Goal: Information Seeking & Learning: Learn about a topic

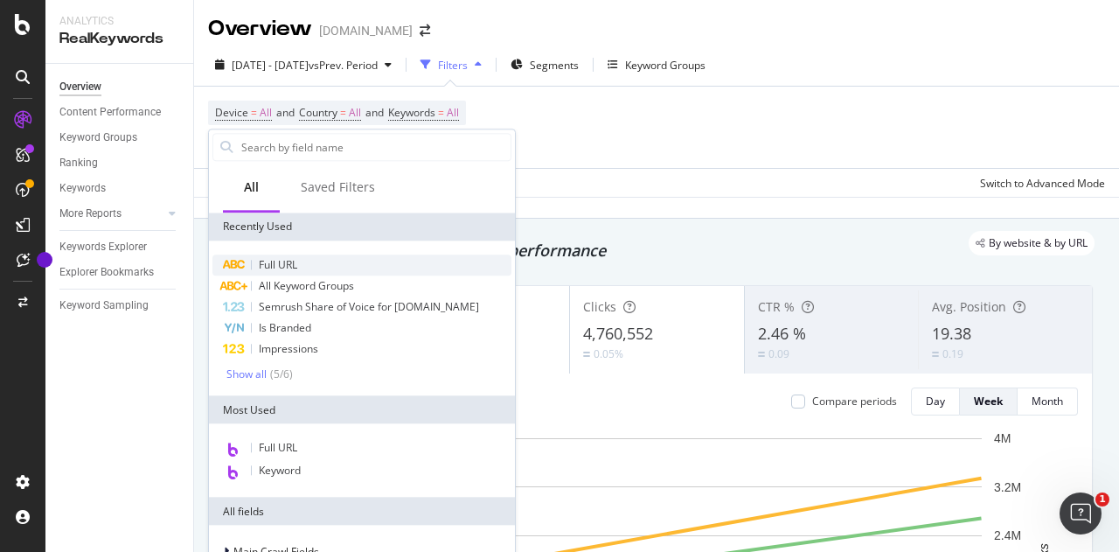
click at [279, 261] on span "Full URL" at bounding box center [278, 264] width 38 height 15
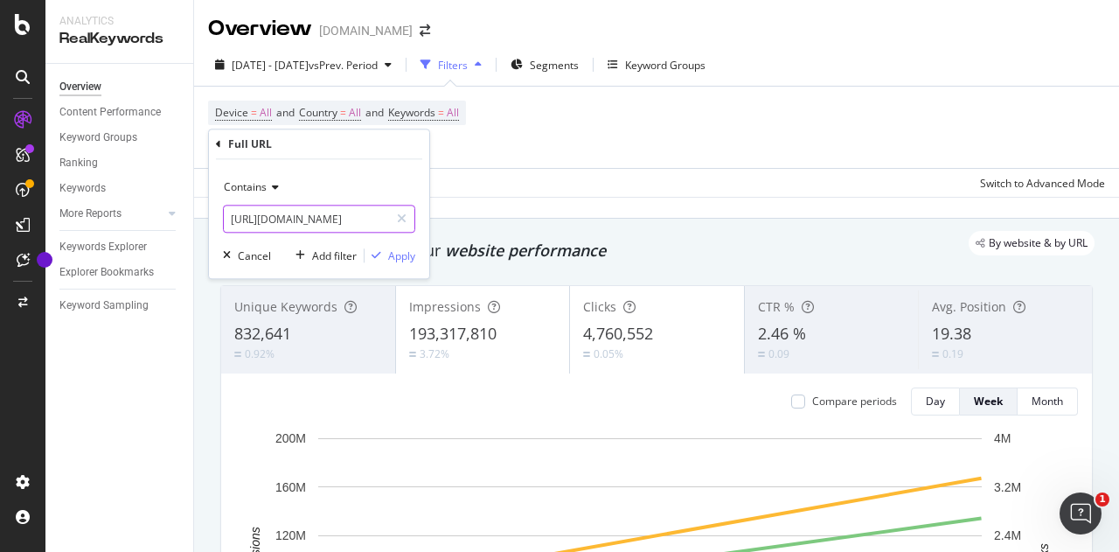
click at [303, 211] on input "[URL][DOMAIN_NAME]" at bounding box center [306, 219] width 165 height 28
type input "/store/"
click at [399, 248] on div "Apply" at bounding box center [401, 255] width 27 height 15
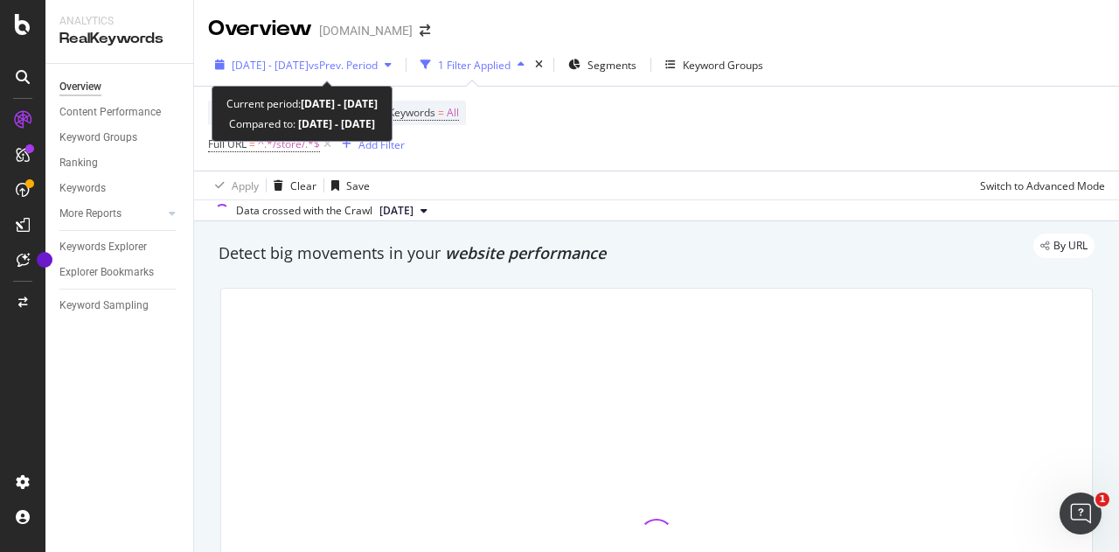
click at [266, 62] on span "[DATE] - [DATE]" at bounding box center [270, 65] width 77 height 15
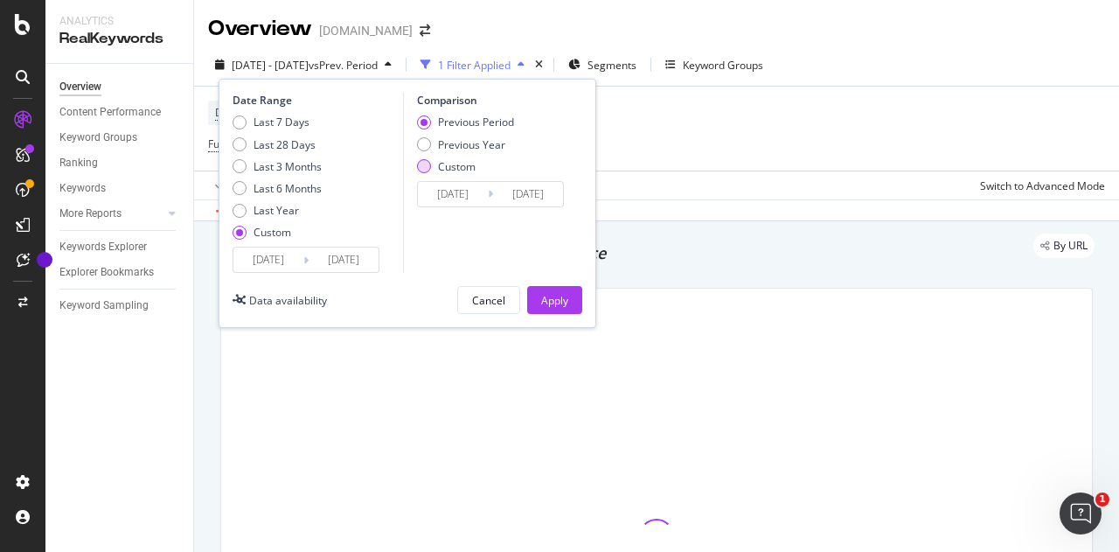
click at [423, 165] on div "Custom" at bounding box center [424, 166] width 14 height 14
click at [451, 188] on input "[DATE]" at bounding box center [453, 194] width 70 height 24
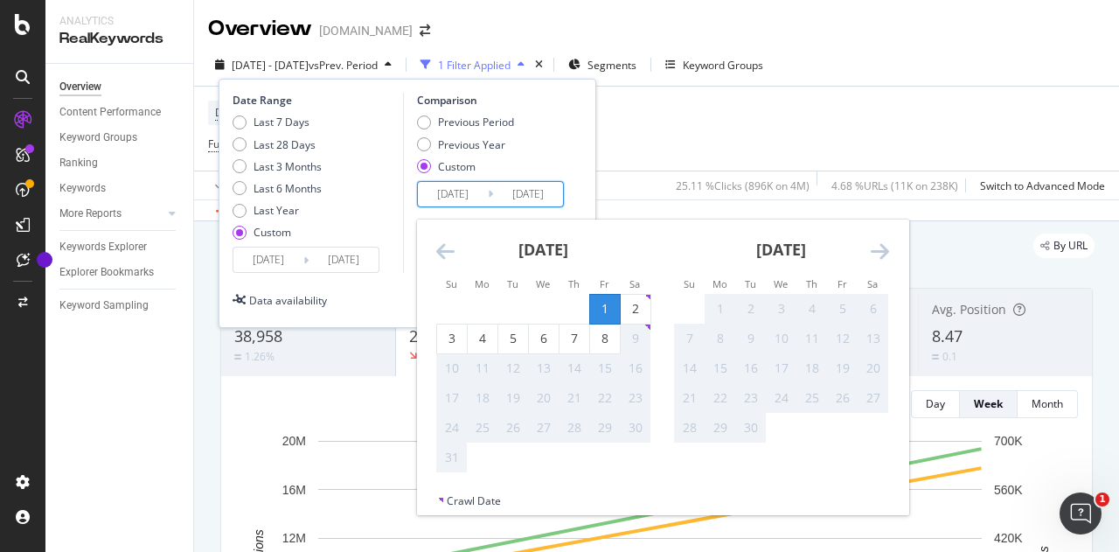
click at [445, 248] on icon "Move backward to switch to the previous month." at bounding box center [445, 250] width 18 height 21
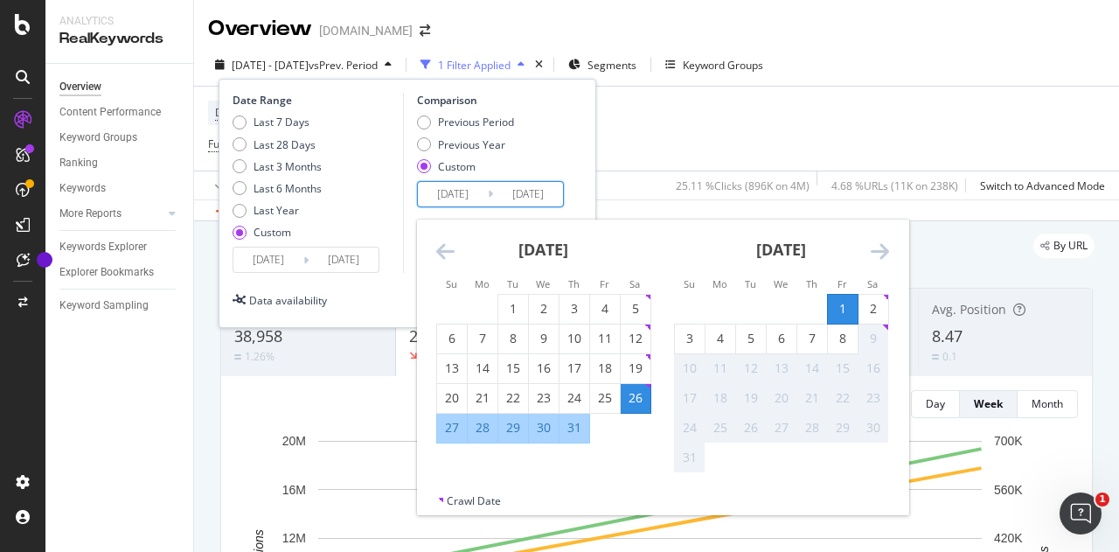
click at [445, 247] on icon "Move backward to switch to the previous month." at bounding box center [445, 250] width 18 height 21
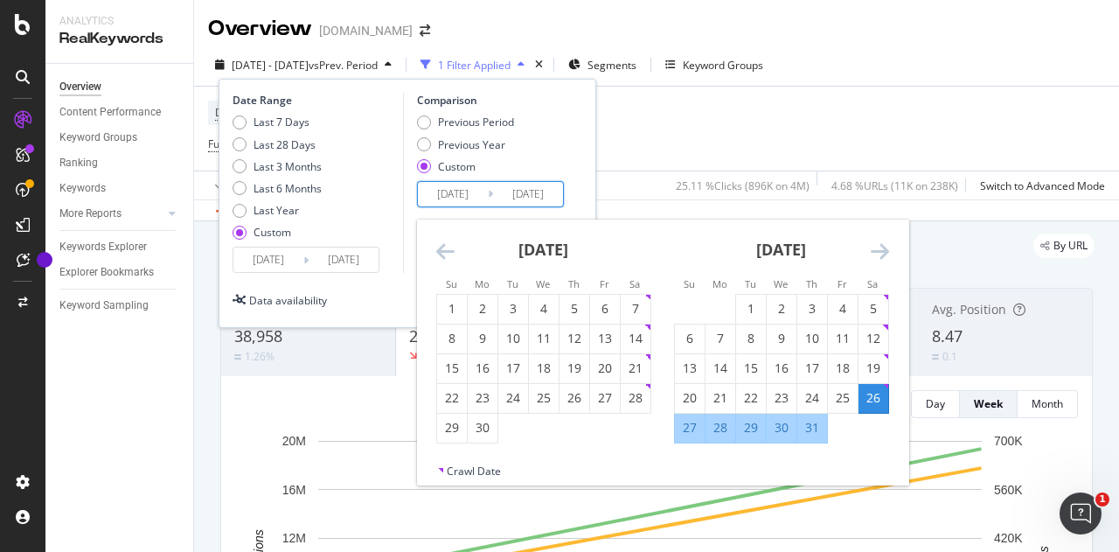
click at [445, 247] on icon "Move backward to switch to the previous month." at bounding box center [445, 250] width 18 height 21
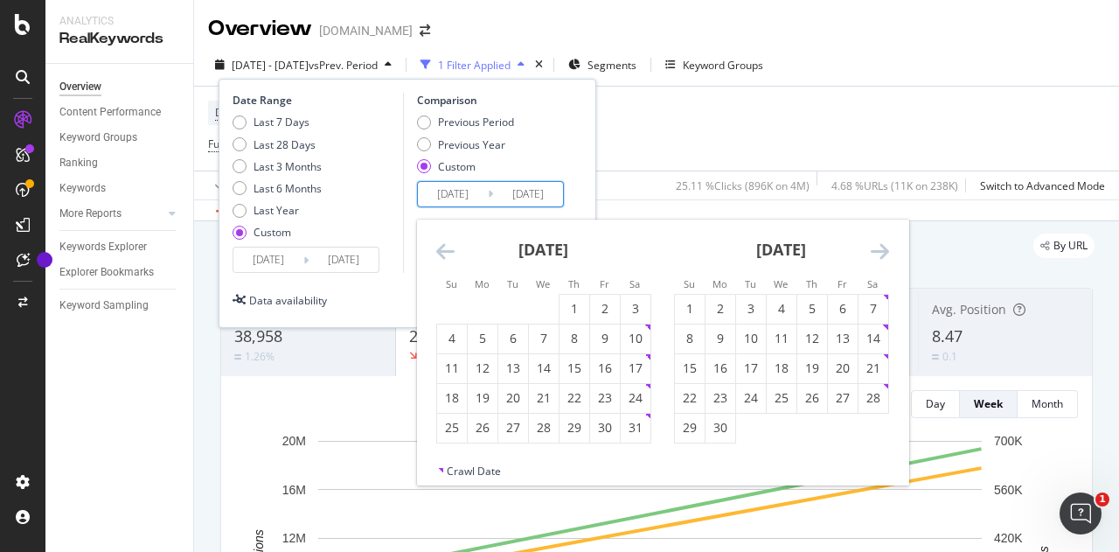
click at [445, 247] on icon "Move backward to switch to the previous month." at bounding box center [445, 250] width 18 height 21
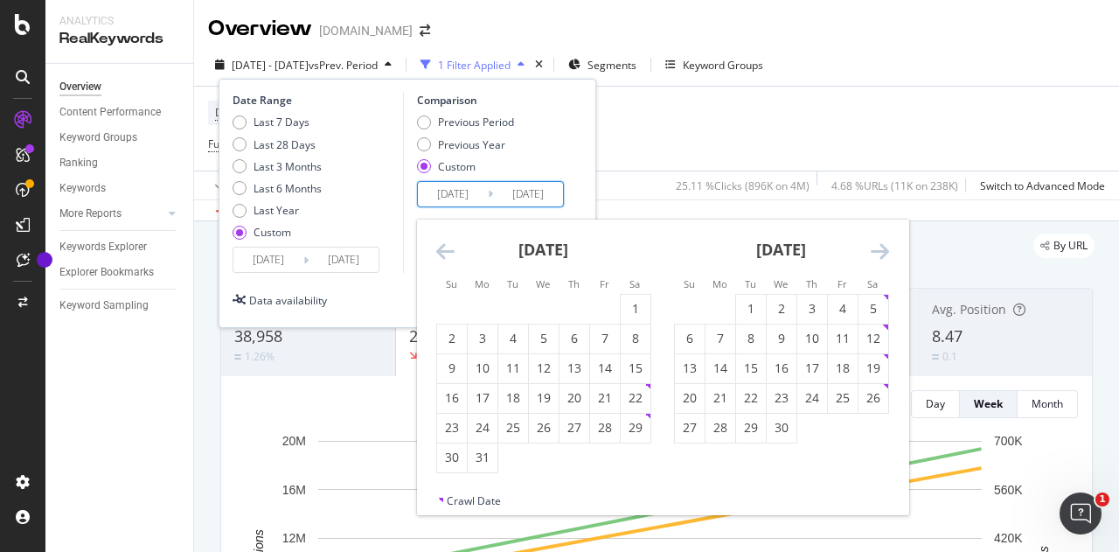
click at [445, 247] on icon "Move backward to switch to the previous month." at bounding box center [445, 250] width 18 height 21
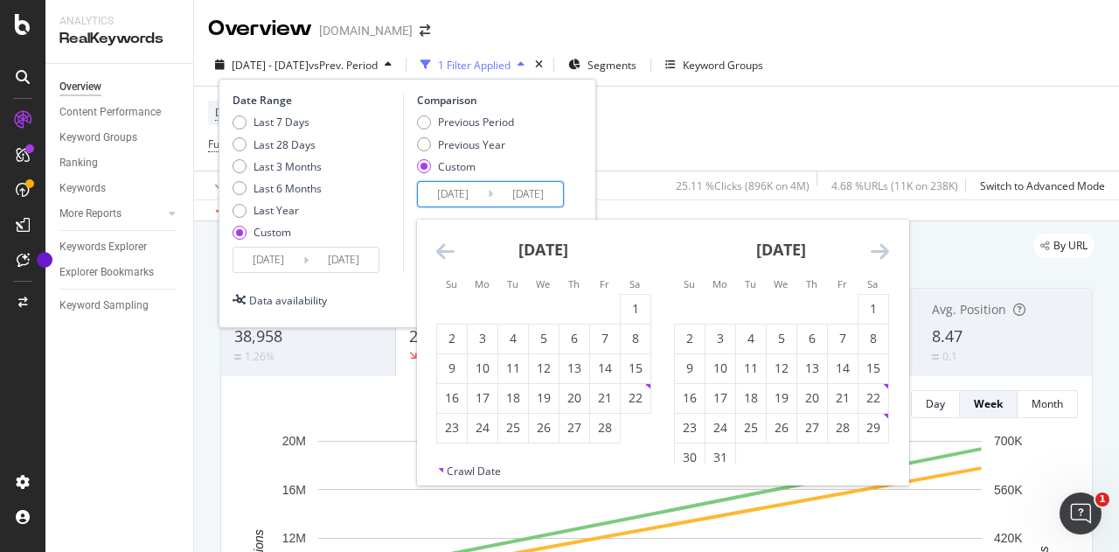
click at [445, 247] on icon "Move backward to switch to the previous month." at bounding box center [445, 250] width 18 height 21
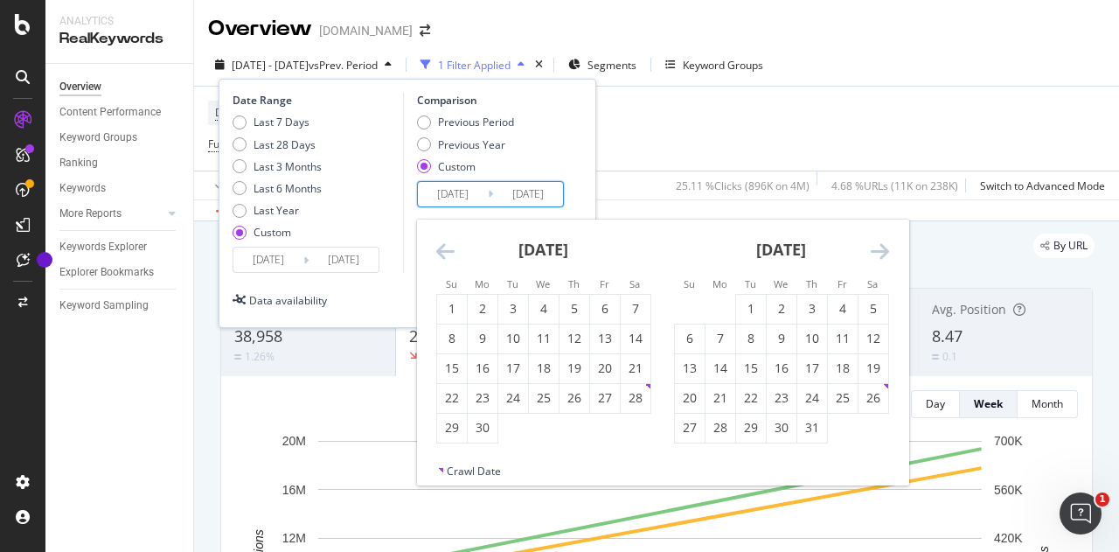
click at [445, 247] on icon "Move backward to switch to the previous month." at bounding box center [445, 250] width 18 height 21
click at [631, 304] on div "3" at bounding box center [636, 308] width 30 height 17
type input "[DATE]"
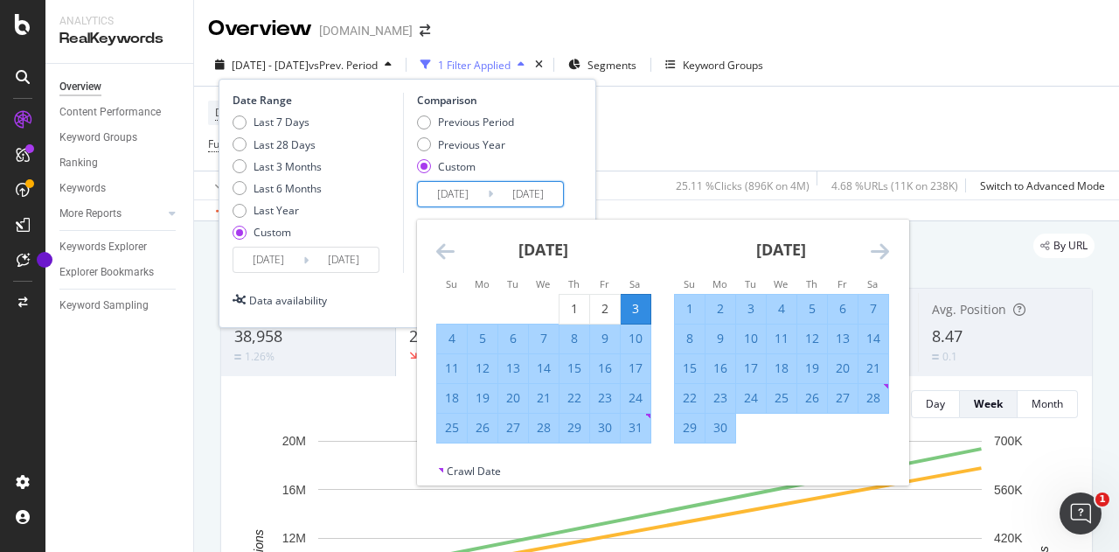
click at [601, 338] on div "9" at bounding box center [605, 338] width 30 height 17
type input "[DATE]"
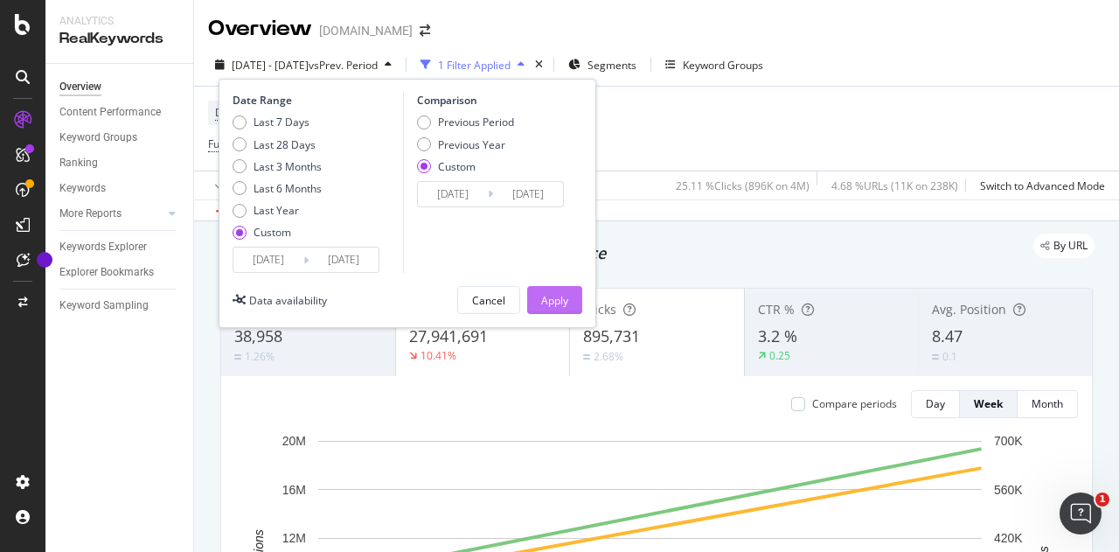
click at [558, 301] on div "Apply" at bounding box center [554, 300] width 27 height 15
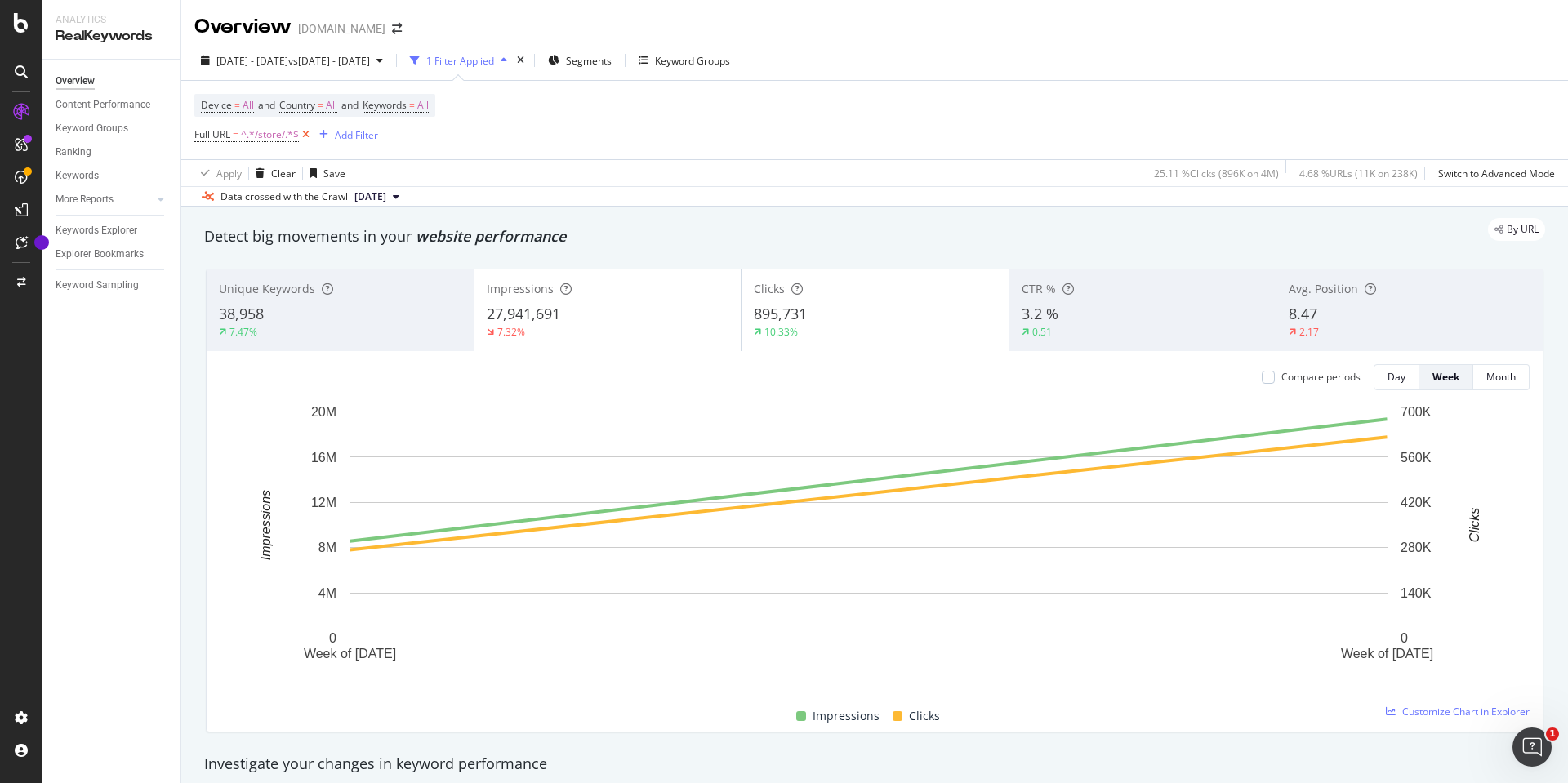
click at [306, 135] on icon at bounding box center [306, 134] width 14 height 16
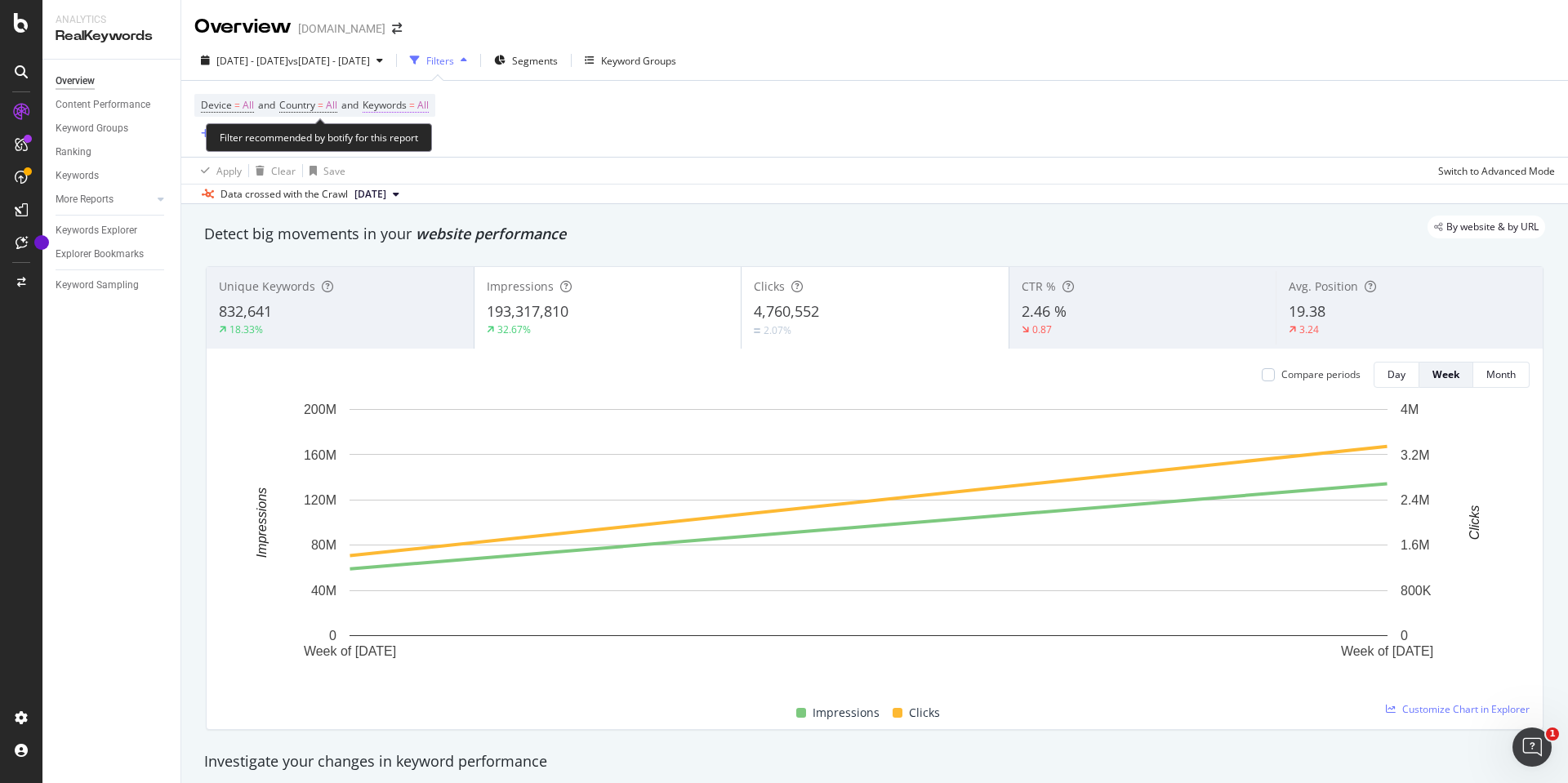
click at [406, 107] on span "Keywords" at bounding box center [384, 105] width 44 height 14
click at [374, 153] on div "All Cancel Add filter Apply" at bounding box center [476, 158] width 206 height 81
click at [435, 139] on div "All" at bounding box center [476, 144] width 179 height 26
click at [358, 148] on div "Device = All and Country = All and Keywords = All Add Filter" at bounding box center [875, 119] width 1361 height 76
click at [442, 89] on div "Device = All and Country = All and Keywords = All Add Filter" at bounding box center [875, 119] width 1361 height 76
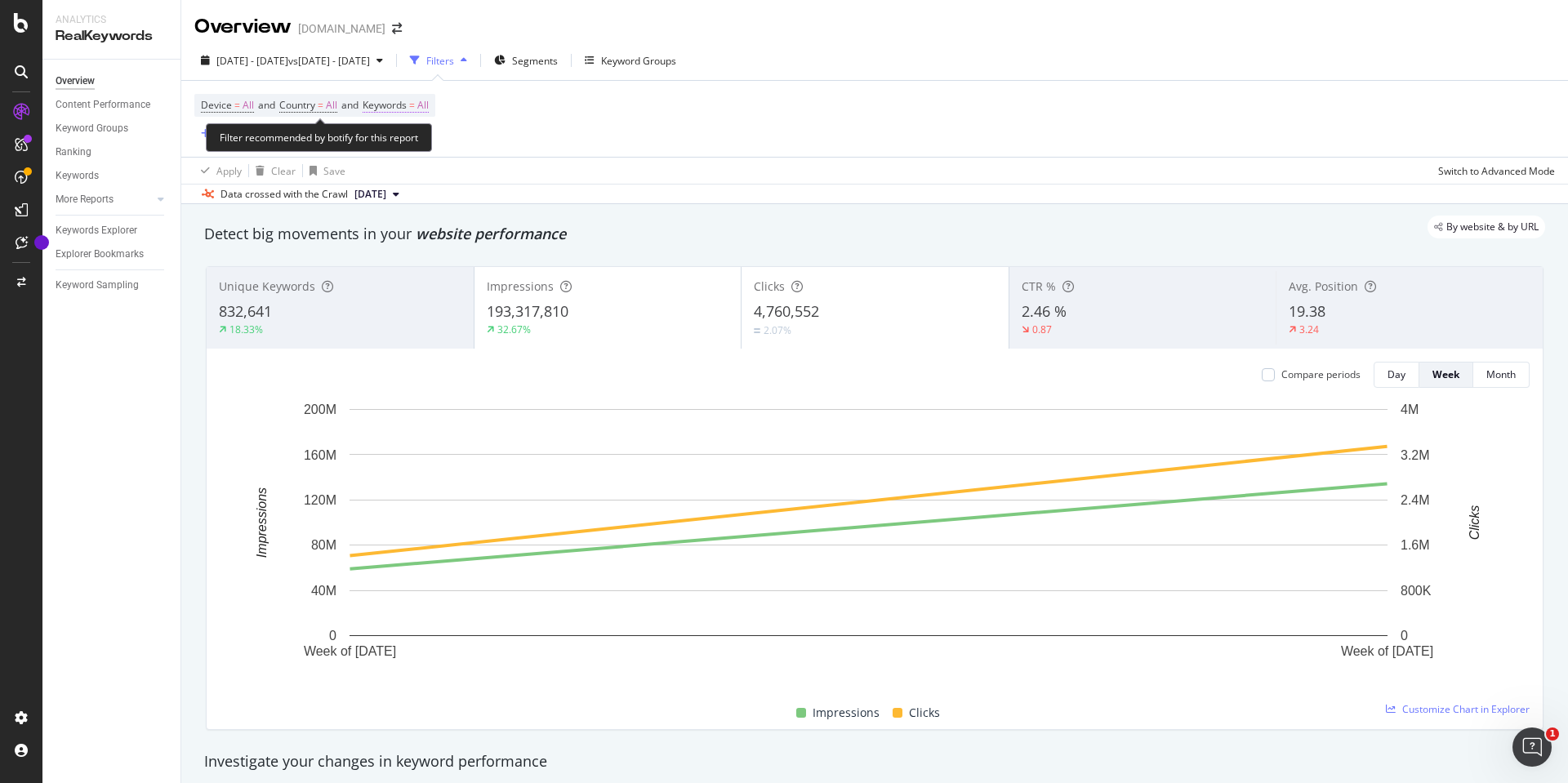
click at [406, 112] on span "Keywords" at bounding box center [384, 105] width 44 height 14
click at [404, 135] on div "All" at bounding box center [405, 144] width 37 height 24
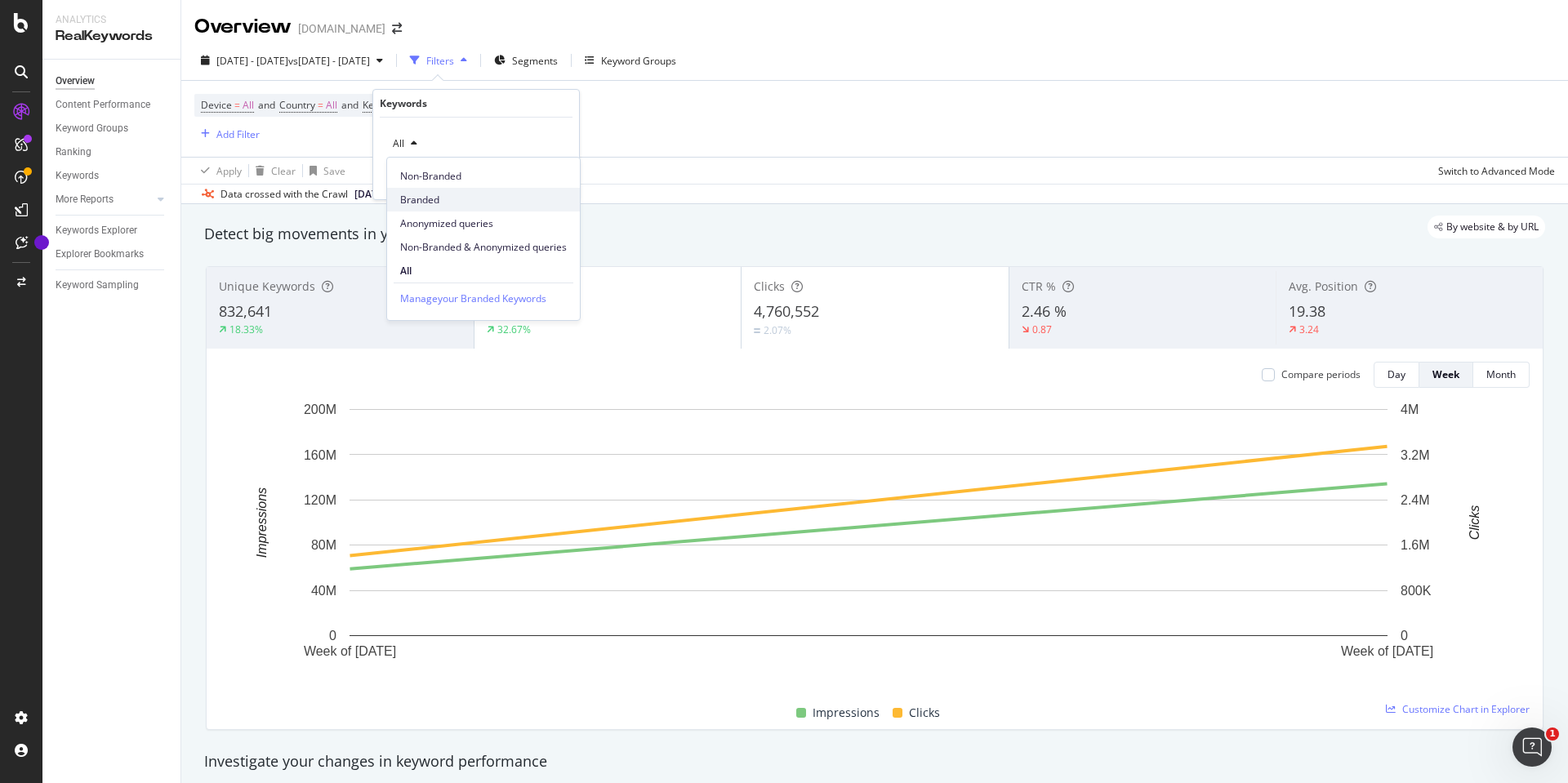
click at [424, 195] on span "Branded" at bounding box center [483, 200] width 166 height 15
click at [547, 175] on div "Apply" at bounding box center [553, 178] width 25 height 14
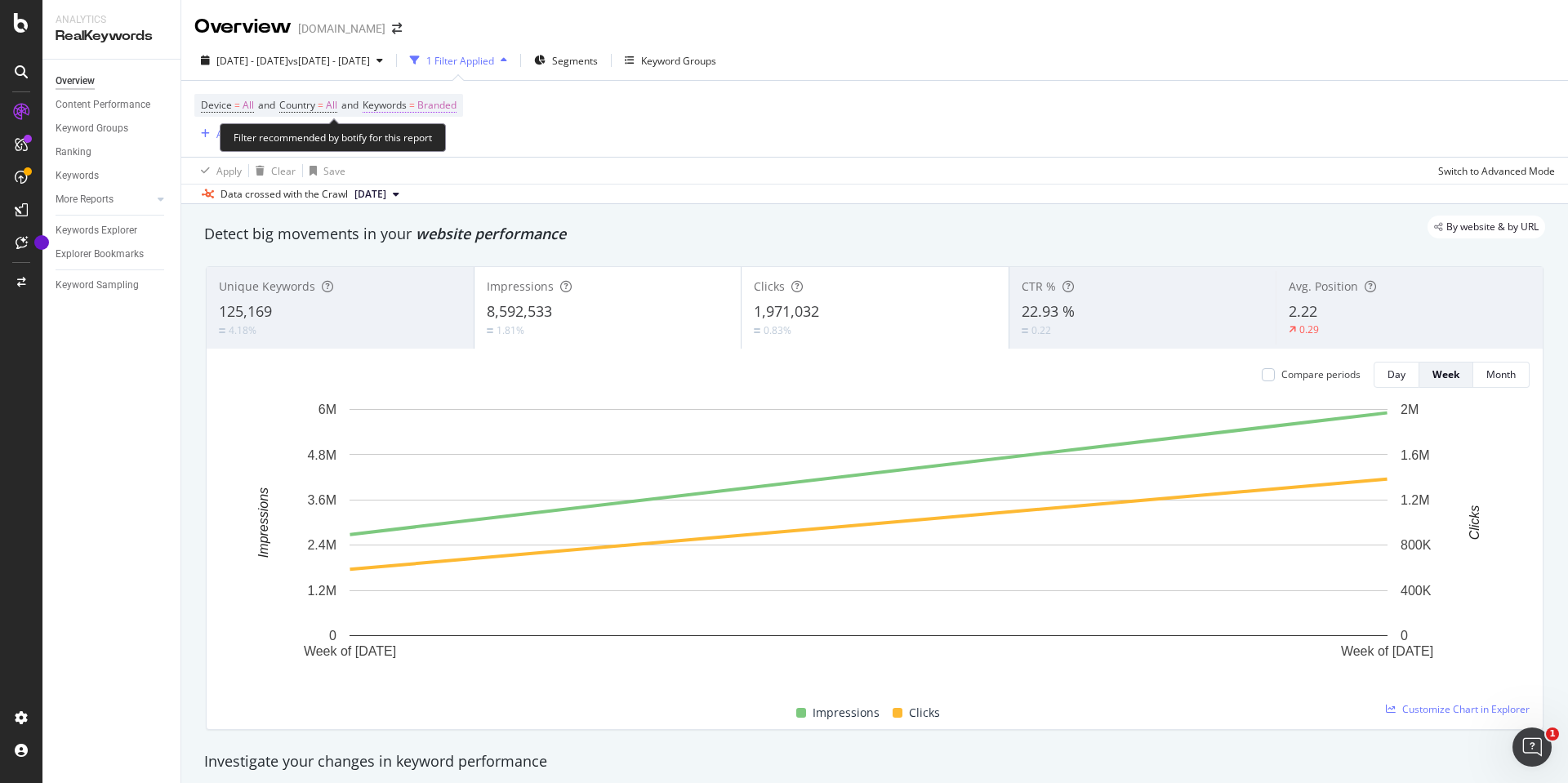
click at [448, 109] on span "Branded" at bounding box center [437, 106] width 39 height 22
click at [429, 147] on span "Branded" at bounding box center [408, 143] width 46 height 14
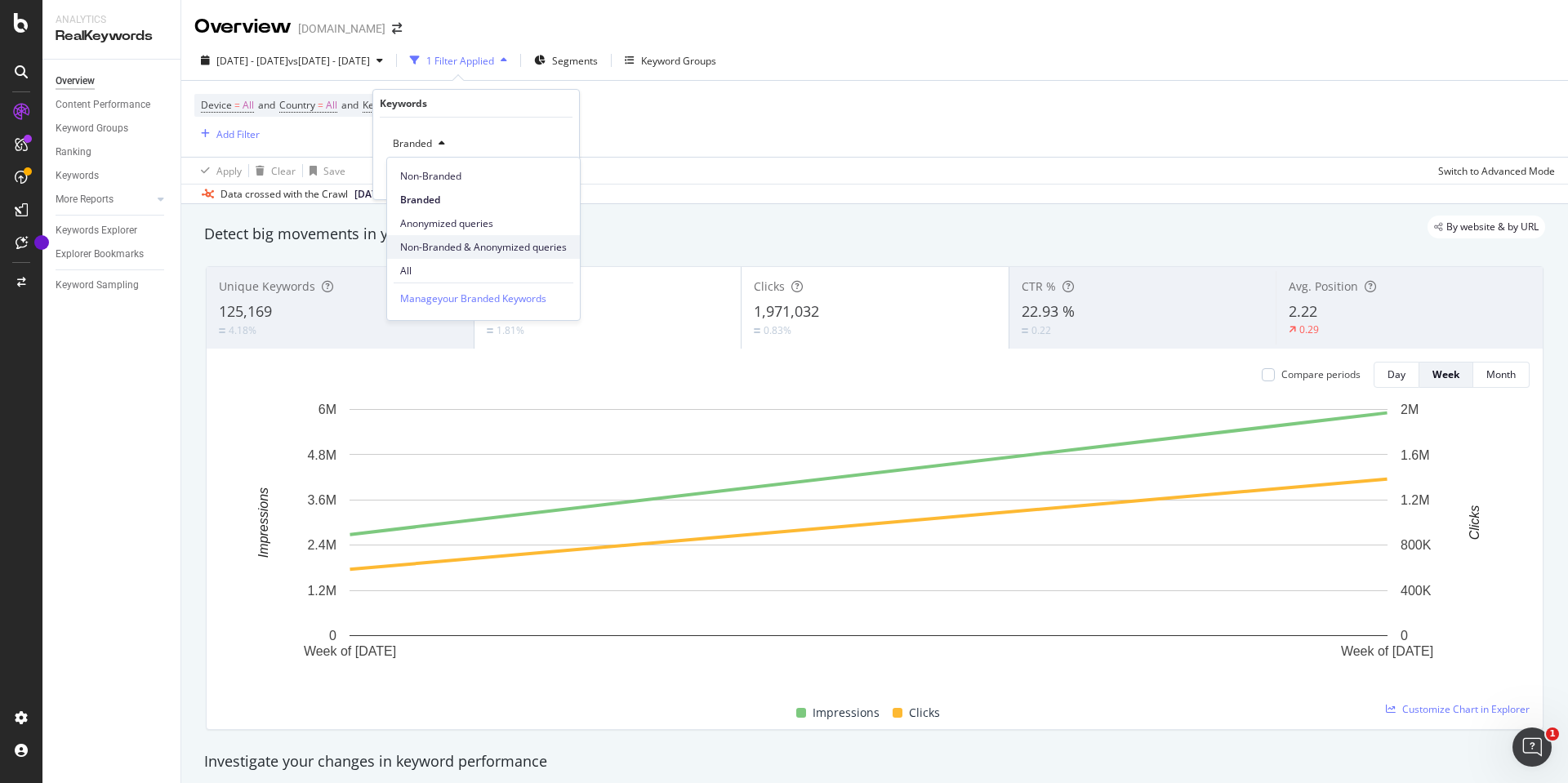
click at [419, 241] on span "Non-Branded & Anonymized queries" at bounding box center [483, 248] width 166 height 15
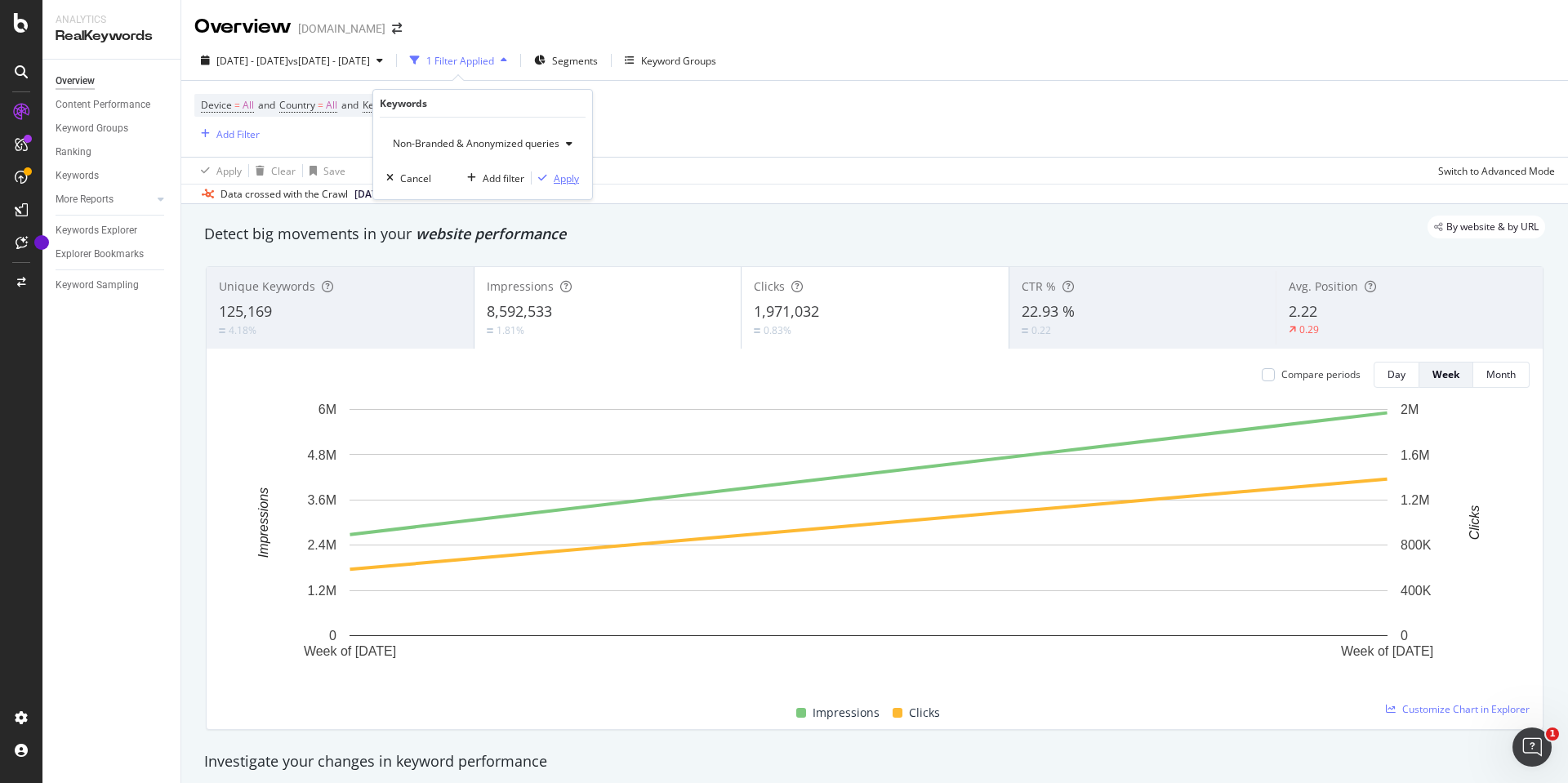
click at [569, 180] on div "Apply" at bounding box center [566, 178] width 25 height 14
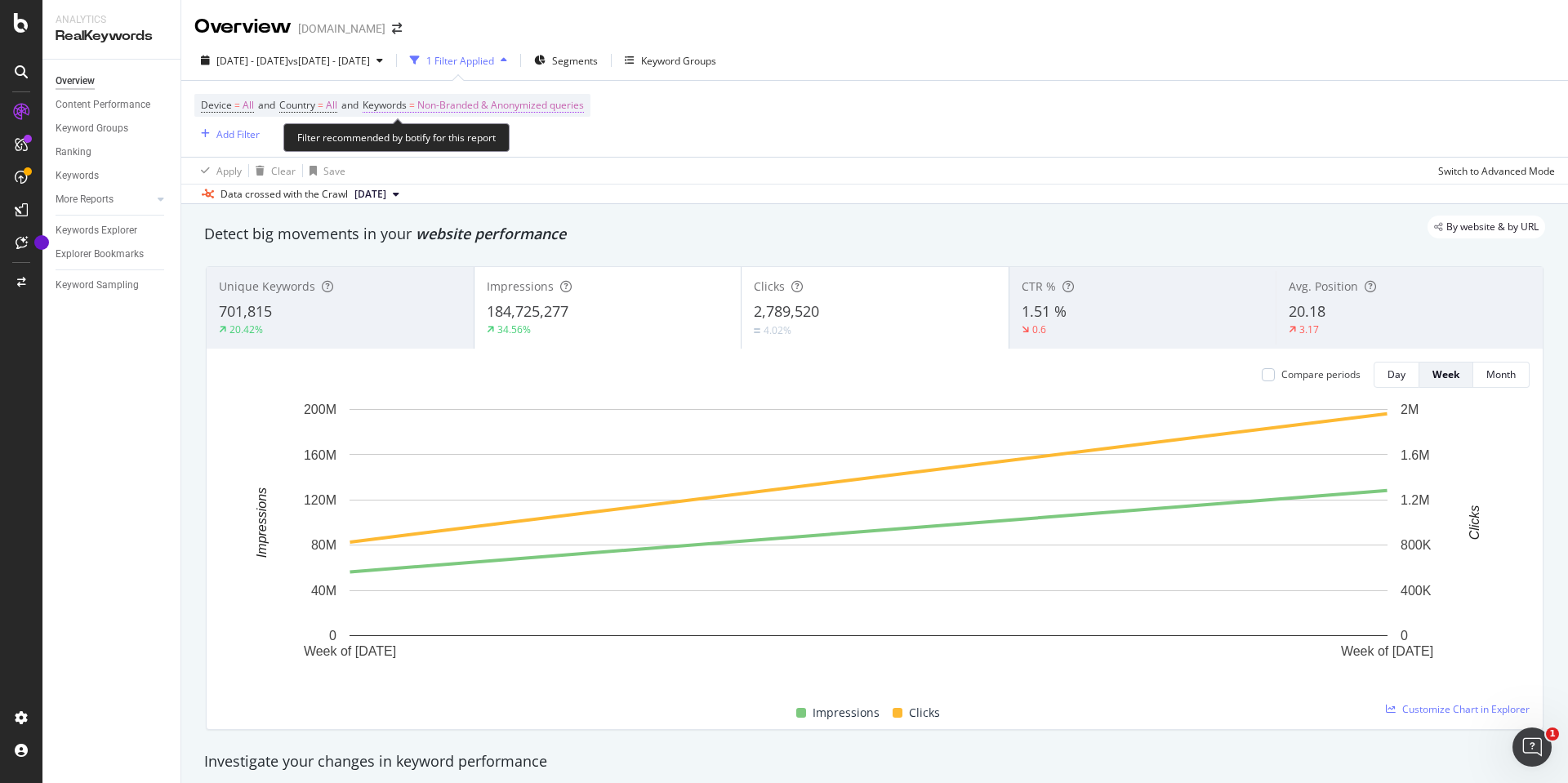
click at [477, 107] on span "Non-Branded & Anonymized queries" at bounding box center [501, 106] width 166 height 22
click at [465, 140] on span "Non-Branded & Anonymized queries" at bounding box center [472, 143] width 173 height 14
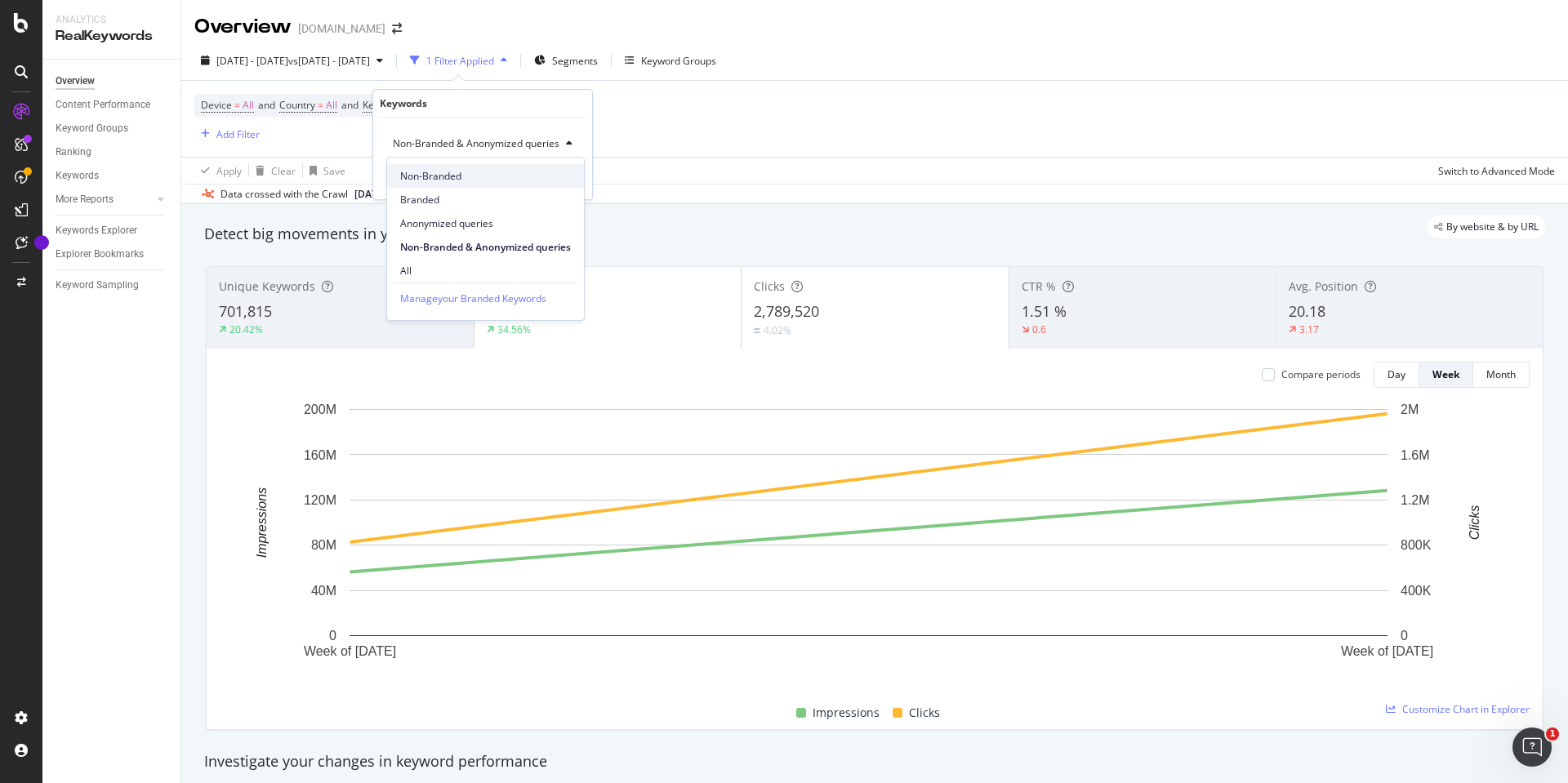
click at [443, 178] on span "Non-Branded" at bounding box center [485, 177] width 171 height 15
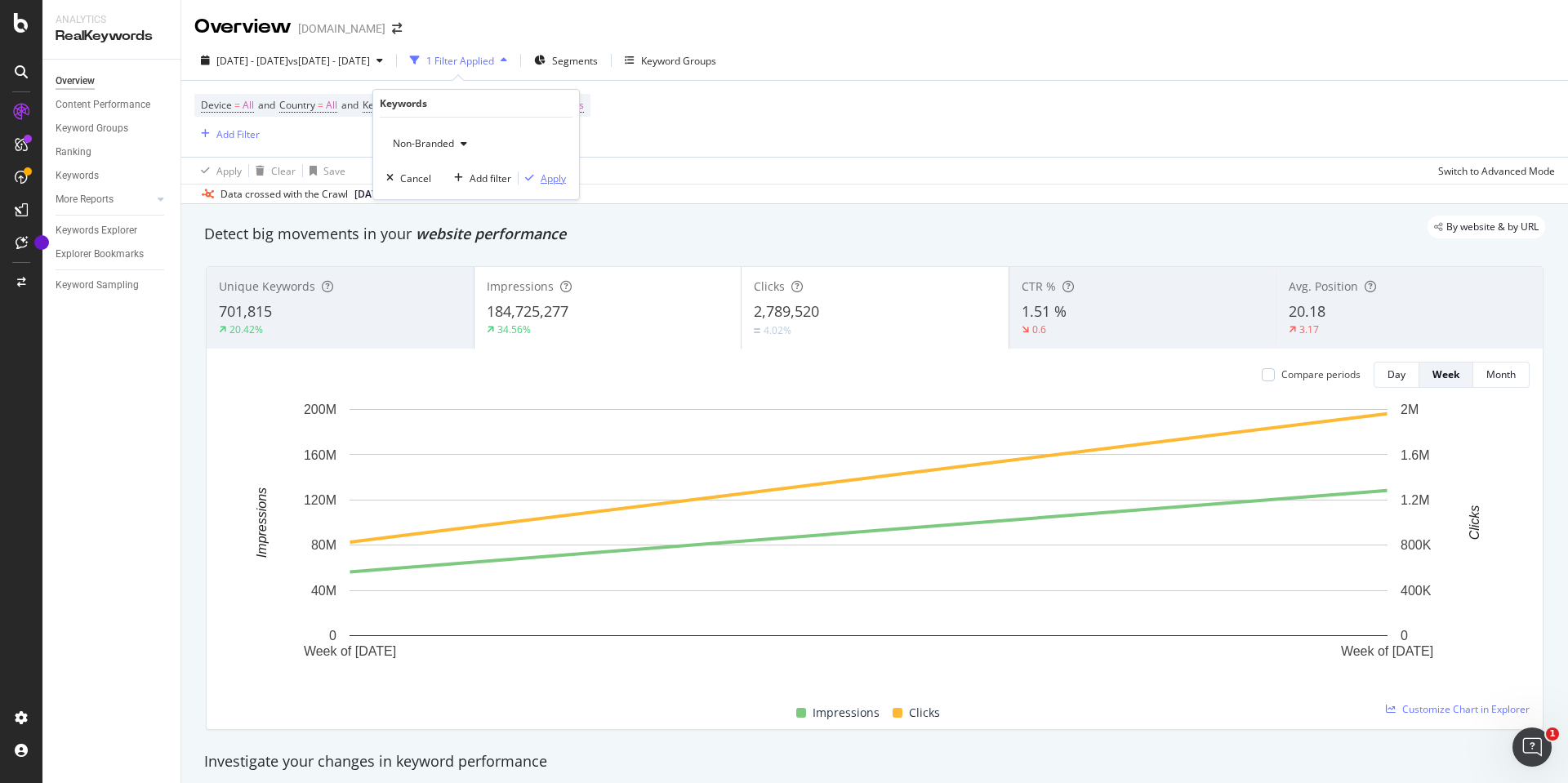
click at [545, 181] on div "Apply" at bounding box center [553, 178] width 25 height 14
